Goal: Find specific page/section: Find specific page/section

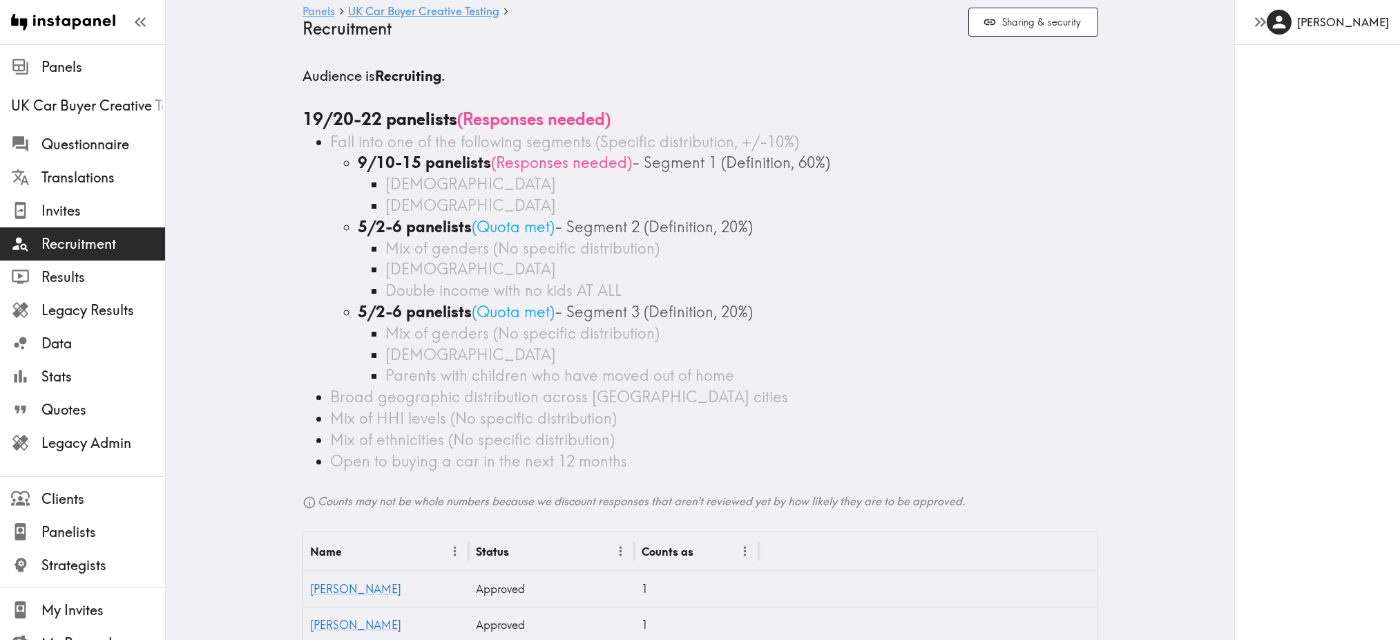
drag, startPoint x: 0, startPoint y: 0, endPoint x: 314, endPoint y: 10, distance: 314.5
click at [314, 10] on link "Panels" at bounding box center [319, 12] width 32 height 13
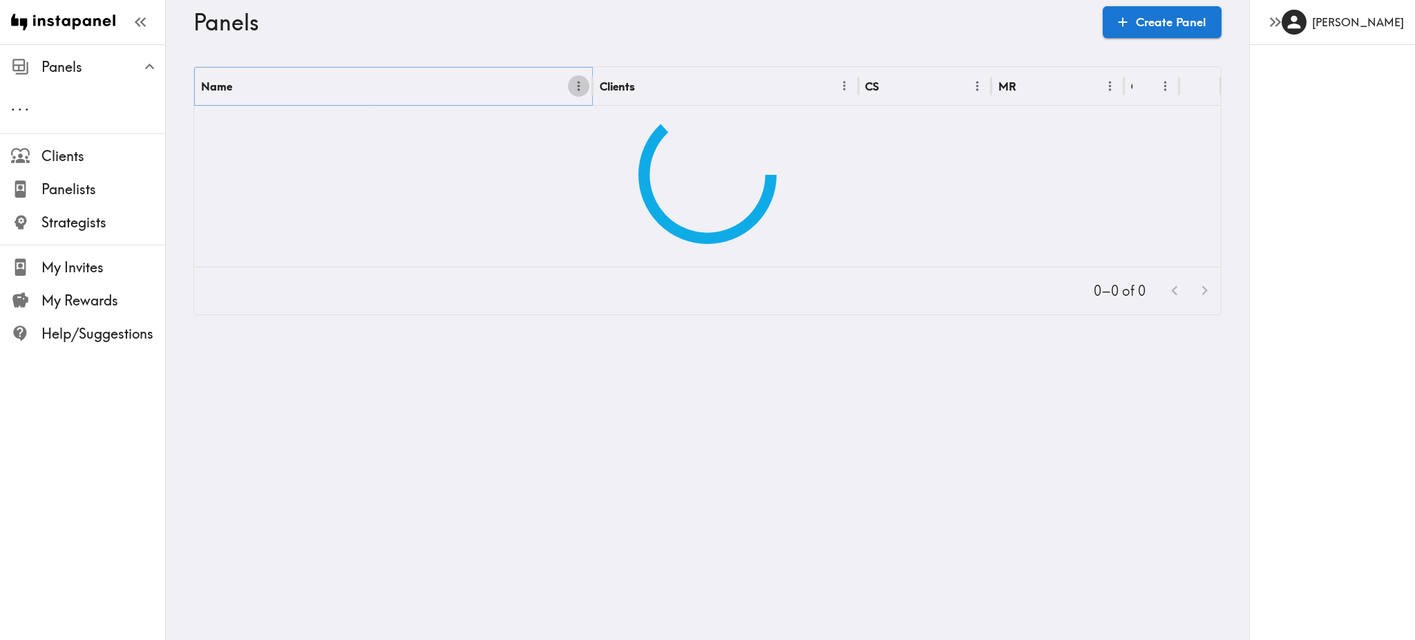
click at [573, 93] on button "Menu" at bounding box center [578, 85] width 21 height 21
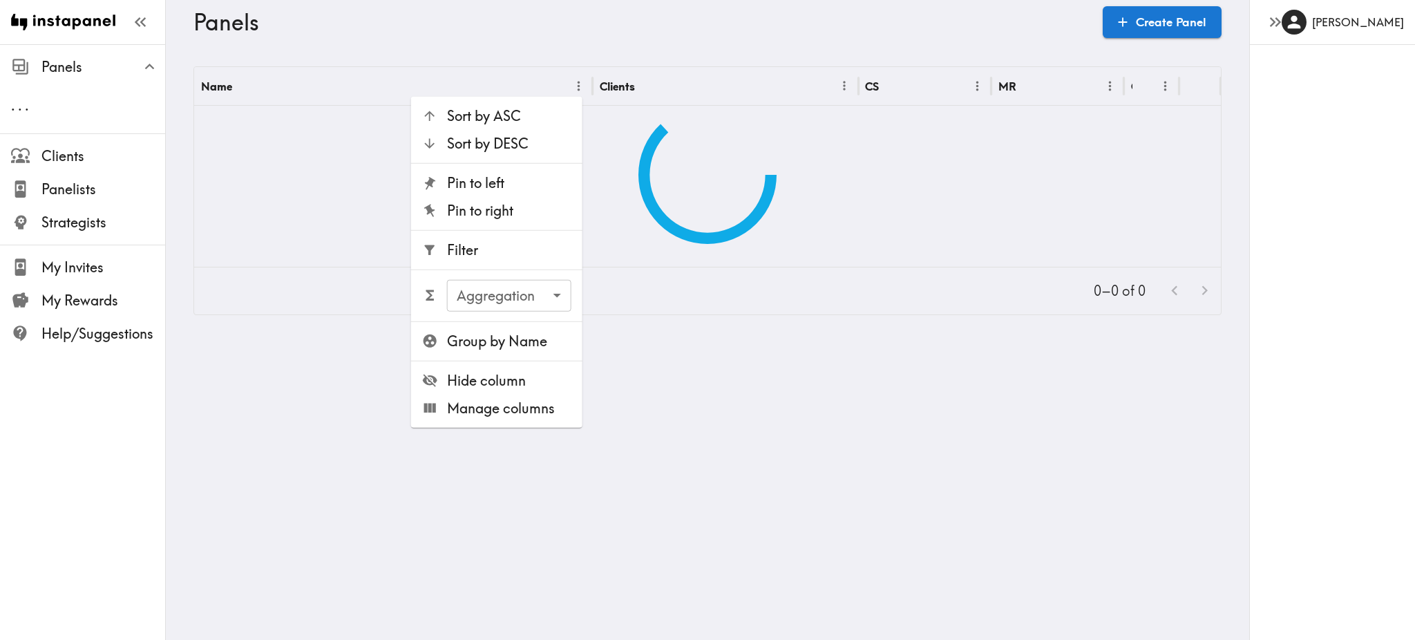
click at [502, 251] on span "Filter" at bounding box center [509, 249] width 124 height 19
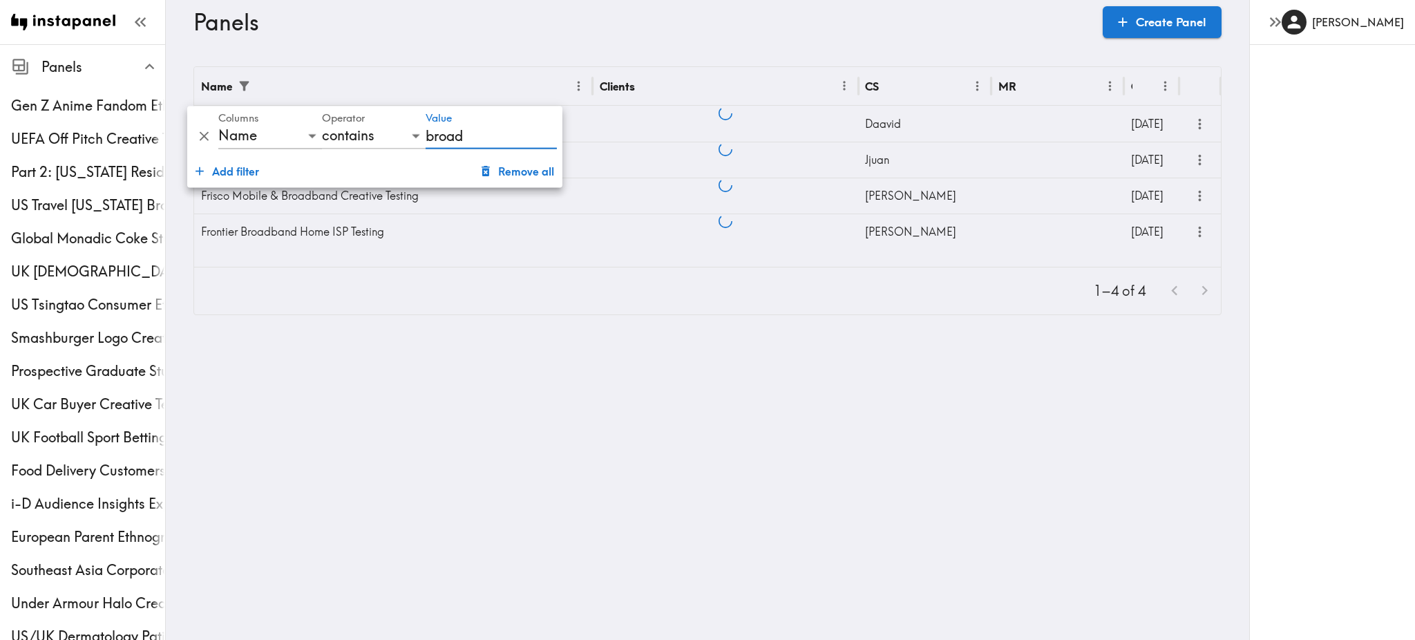
type input "broad"
click at [634, 337] on html "Instapanel - Panels Panels Gen Z Anime Fandom Ethnography UEFA Off Pitch Creati…" at bounding box center [707, 168] width 1415 height 337
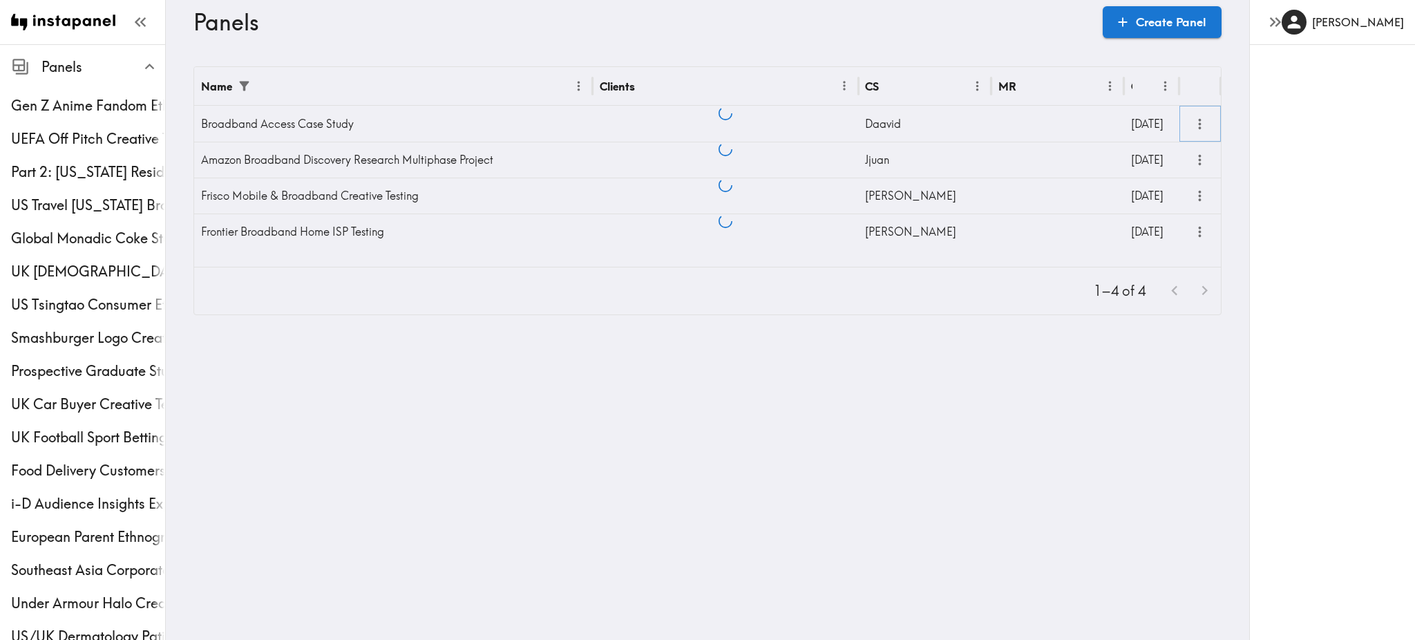
click at [1196, 129] on icon "more" at bounding box center [1200, 124] width 16 height 16
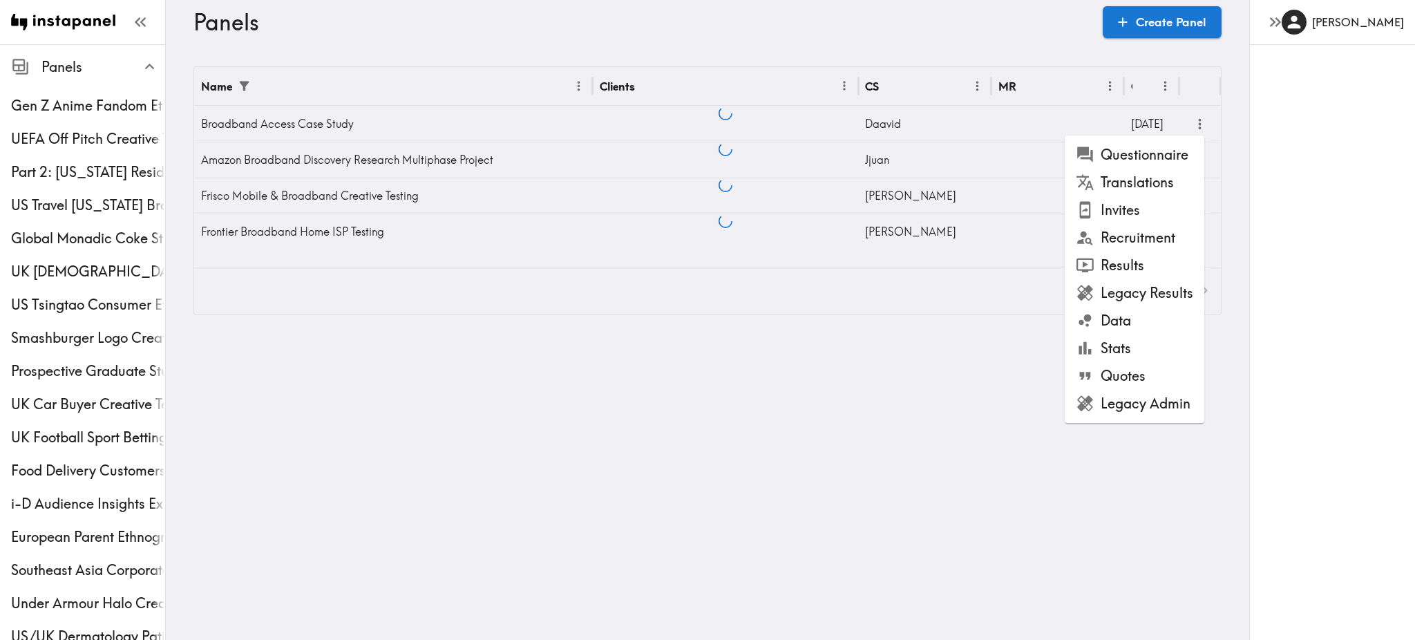
click at [1146, 258] on li "Results" at bounding box center [1134, 265] width 140 height 28
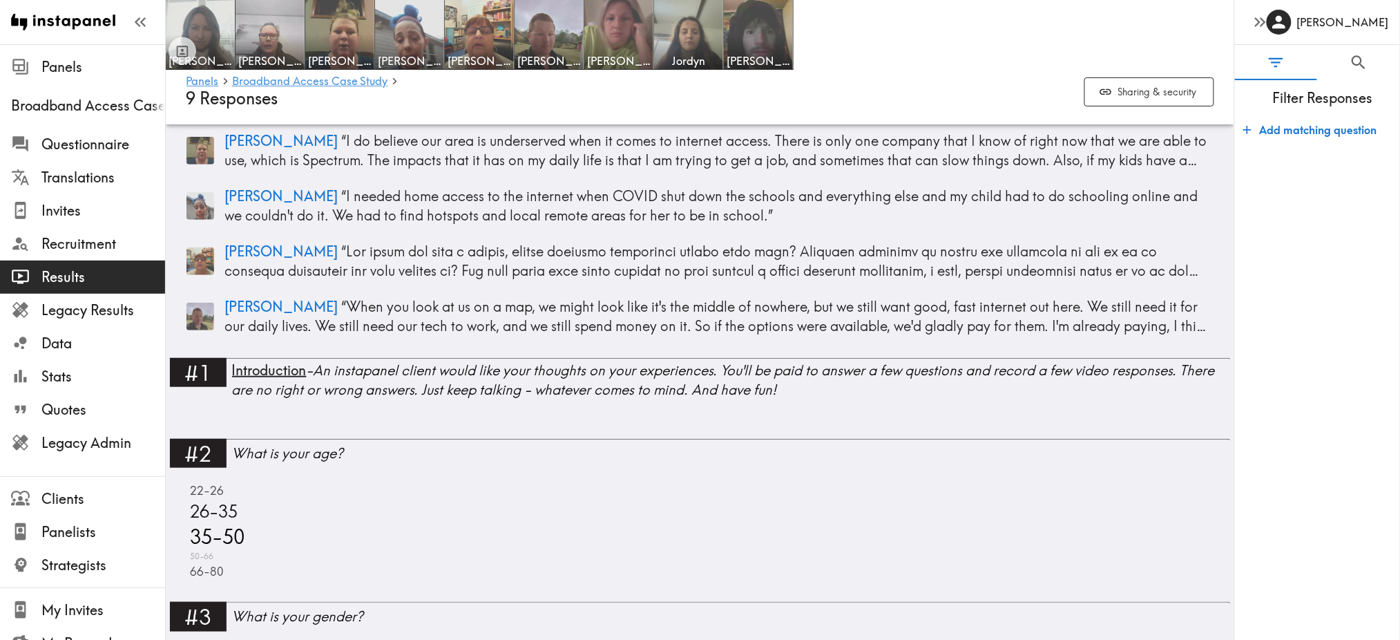
scroll to position [144, 0]
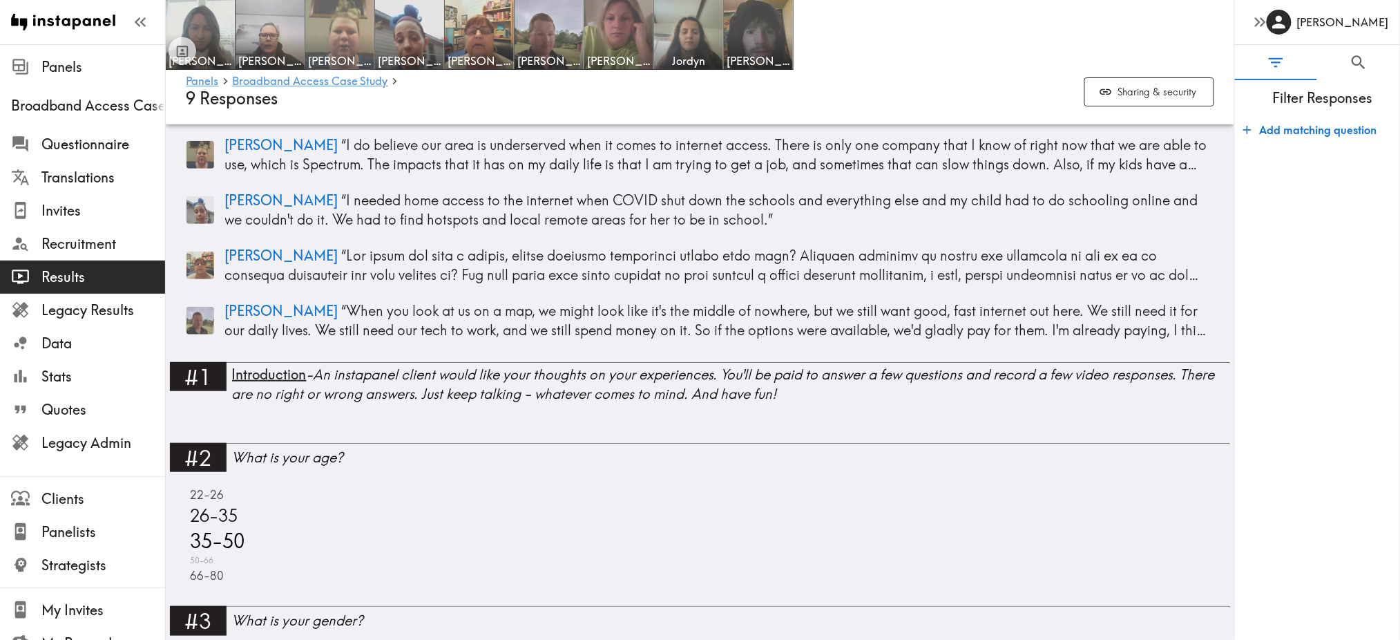
click at [333, 27] on img at bounding box center [340, 35] width 73 height 73
